Goal: Entertainment & Leisure: Consume media (video, audio)

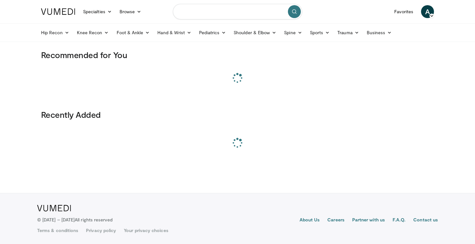
click at [188, 14] on input "Search topics, interventions" at bounding box center [237, 12] width 129 height 16
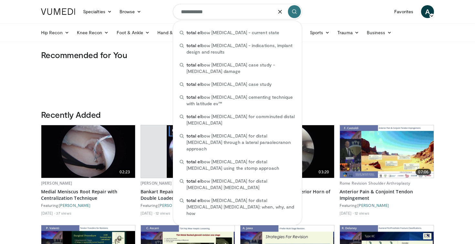
type input "**********"
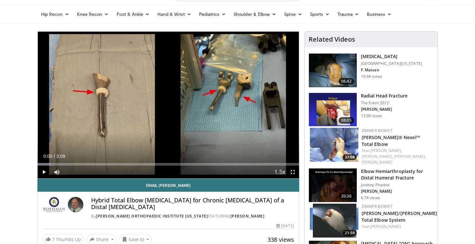
scroll to position [19, 0]
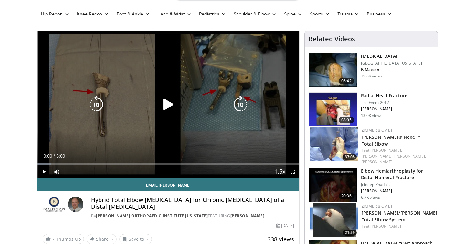
click at [170, 110] on icon "Video Player" at bounding box center [168, 105] width 18 height 18
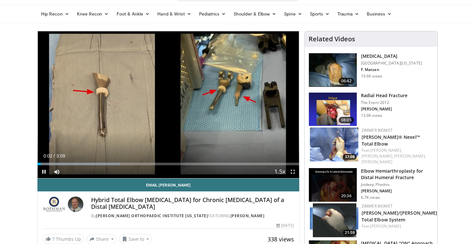
click at [293, 171] on span "Video Player" at bounding box center [292, 172] width 13 height 13
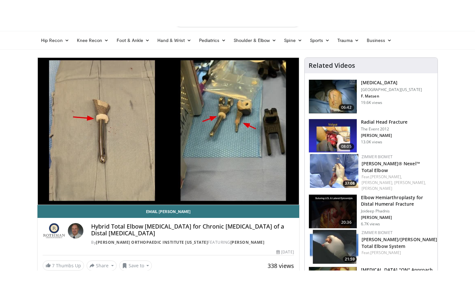
scroll to position [0, 0]
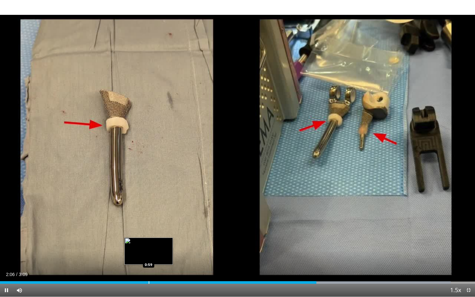
click at [149, 244] on div "Progress Bar" at bounding box center [149, 283] width 1 height 3
